Goal: Task Accomplishment & Management: Complete application form

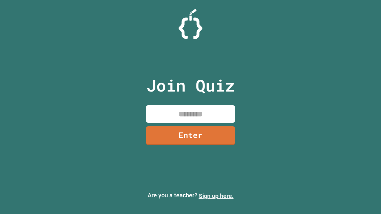
click at [216, 196] on link "Sign up here." at bounding box center [216, 196] width 35 height 7
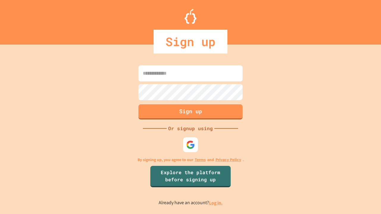
click at [216, 203] on link "Log in." at bounding box center [216, 203] width 14 height 6
